Goal: Communication & Community: Answer question/provide support

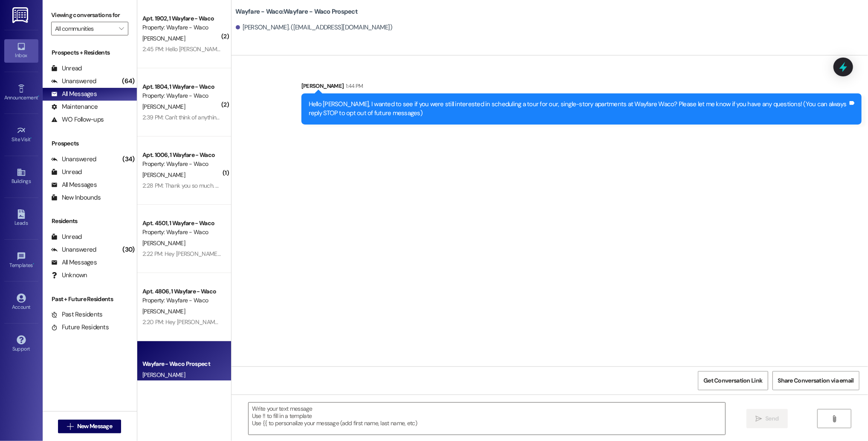
scroll to position [168, 0]
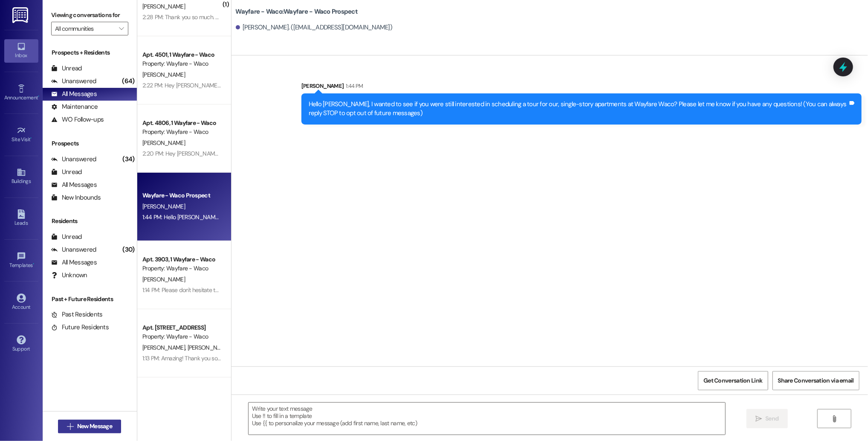
click at [98, 428] on span "New Message" at bounding box center [94, 425] width 35 height 9
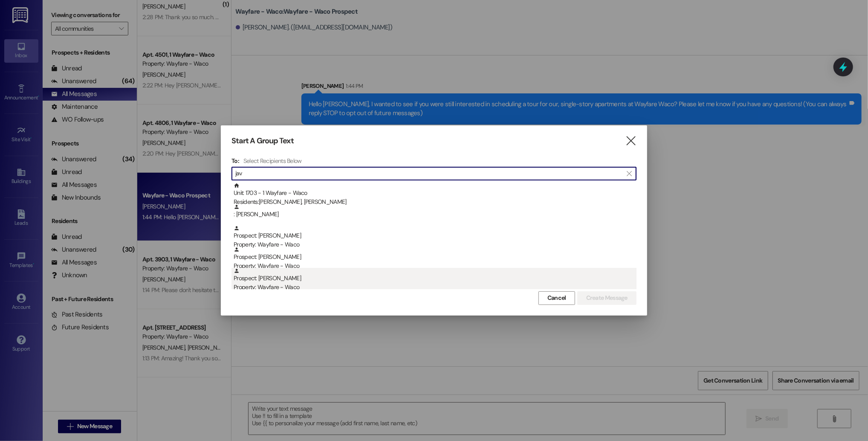
type input "jav"
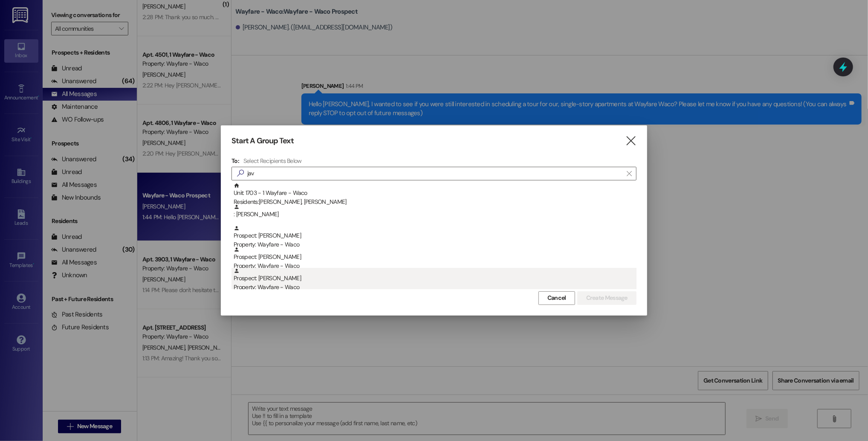
click at [279, 276] on div "Prospect: [PERSON_NAME] Property: Wayfare - Waco" at bounding box center [434, 280] width 403 height 24
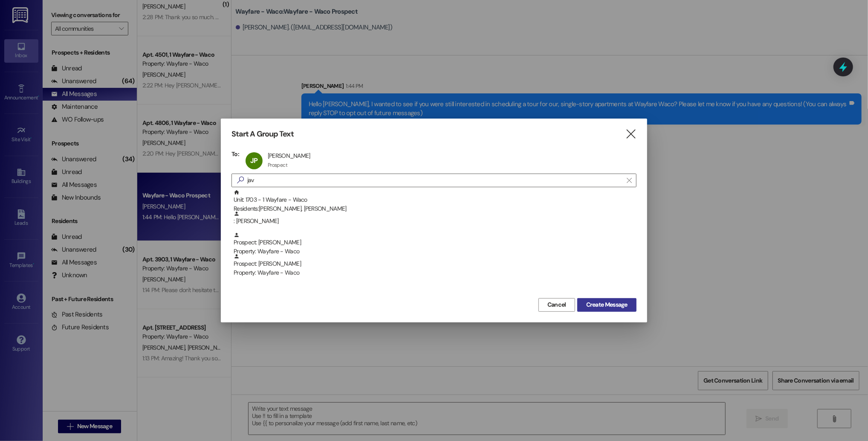
click at [587, 301] on span "Create Message" at bounding box center [606, 304] width 41 height 9
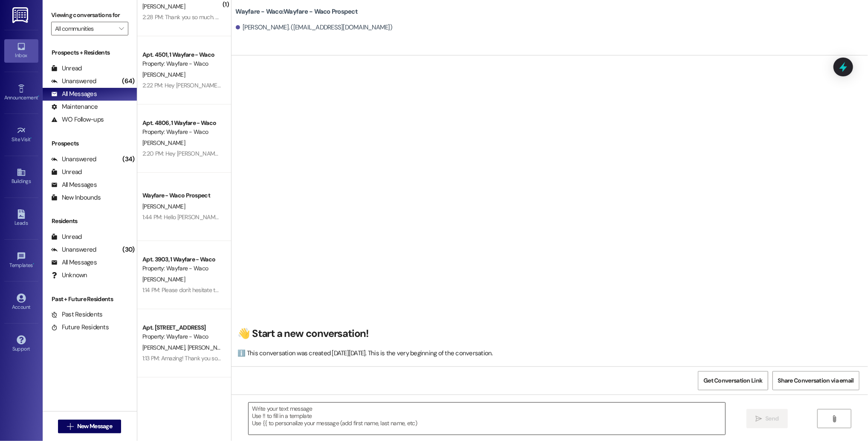
click at [321, 419] on textarea at bounding box center [486, 418] width 476 height 32
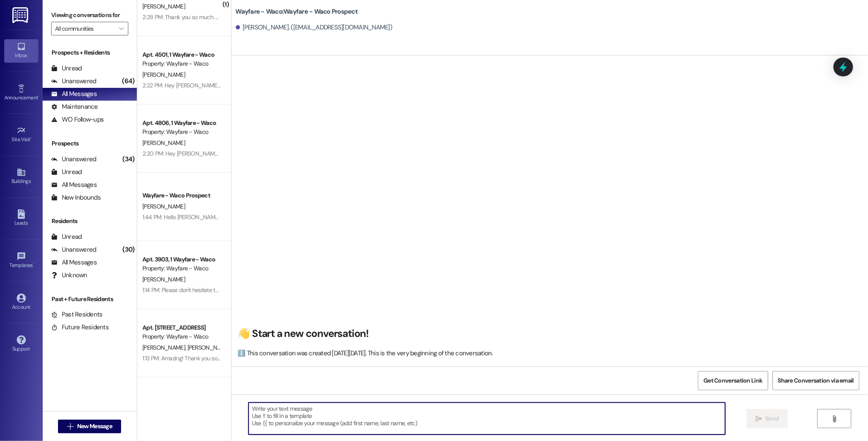
paste textarea "Hello (__), I wanted to see if you were still interested in scheduling a tour f…"
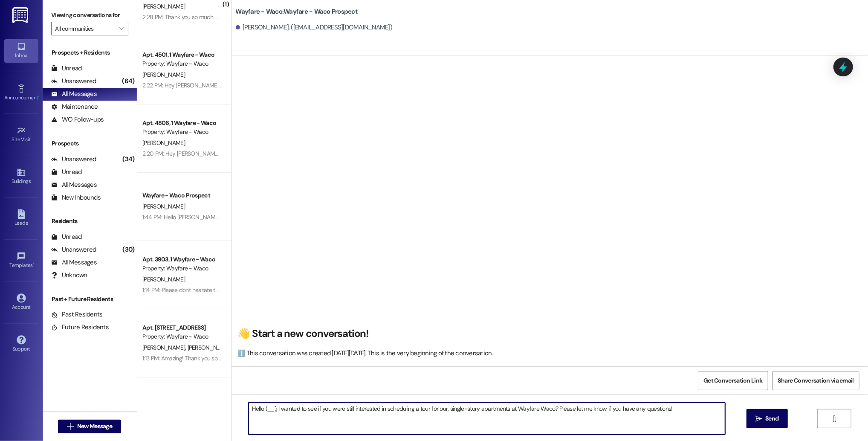
click at [268, 411] on textarea "Hello (__), I wanted to see if you were still interested in scheduling a tour f…" at bounding box center [486, 418] width 476 height 32
drag, startPoint x: 667, startPoint y: 410, endPoint x: 241, endPoint y: 409, distance: 425.7
click at [248, 409] on textarea "Hello [PERSON_NAME], I wanted to see if you were still interested in scheduling…" at bounding box center [486, 418] width 476 height 32
click at [293, 412] on textarea "Hello [PERSON_NAME], I wanted to see if you were still interested in scheduling…" at bounding box center [486, 418] width 476 height 32
type textarea "Hello [PERSON_NAME], I wanted to see if you were still interested in scheduling…"
